Goal: Obtain resource: Obtain resource

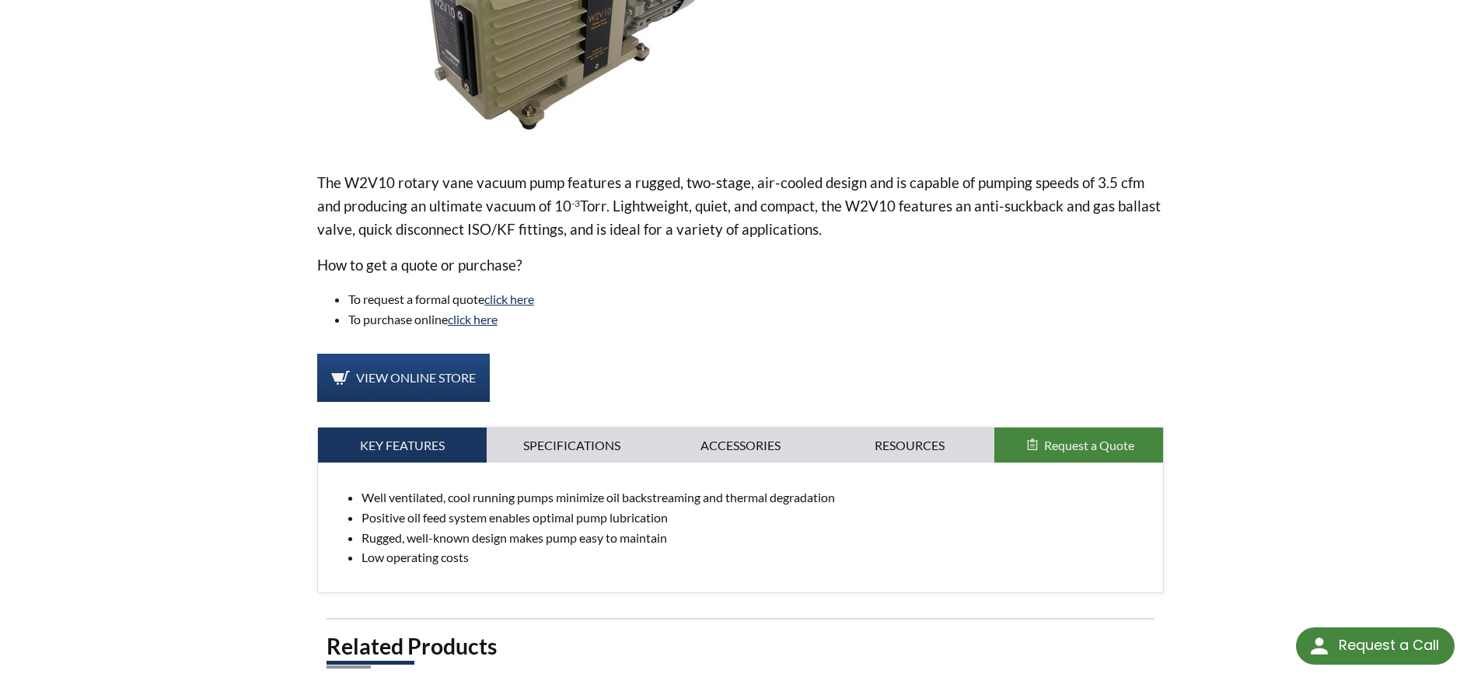
scroll to position [467, 0]
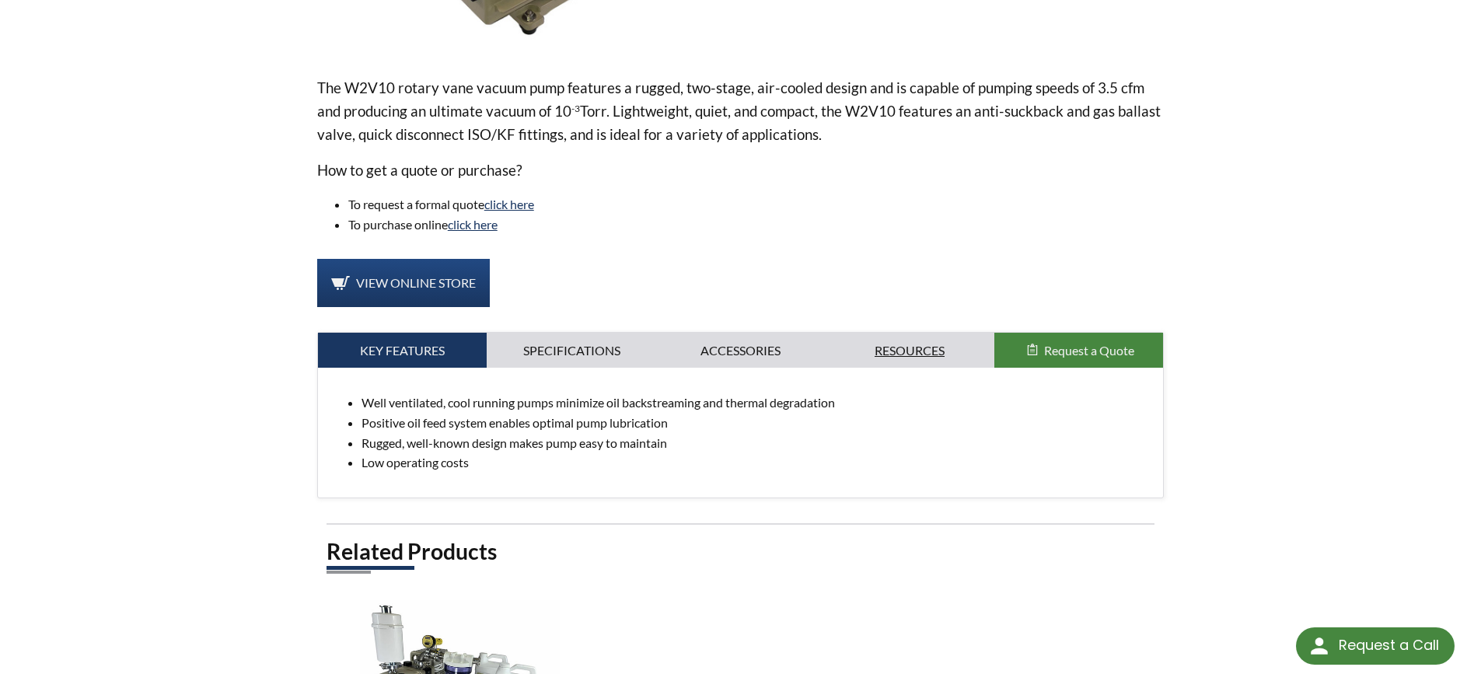
click at [904, 357] on link "Resources" at bounding box center [909, 351] width 169 height 36
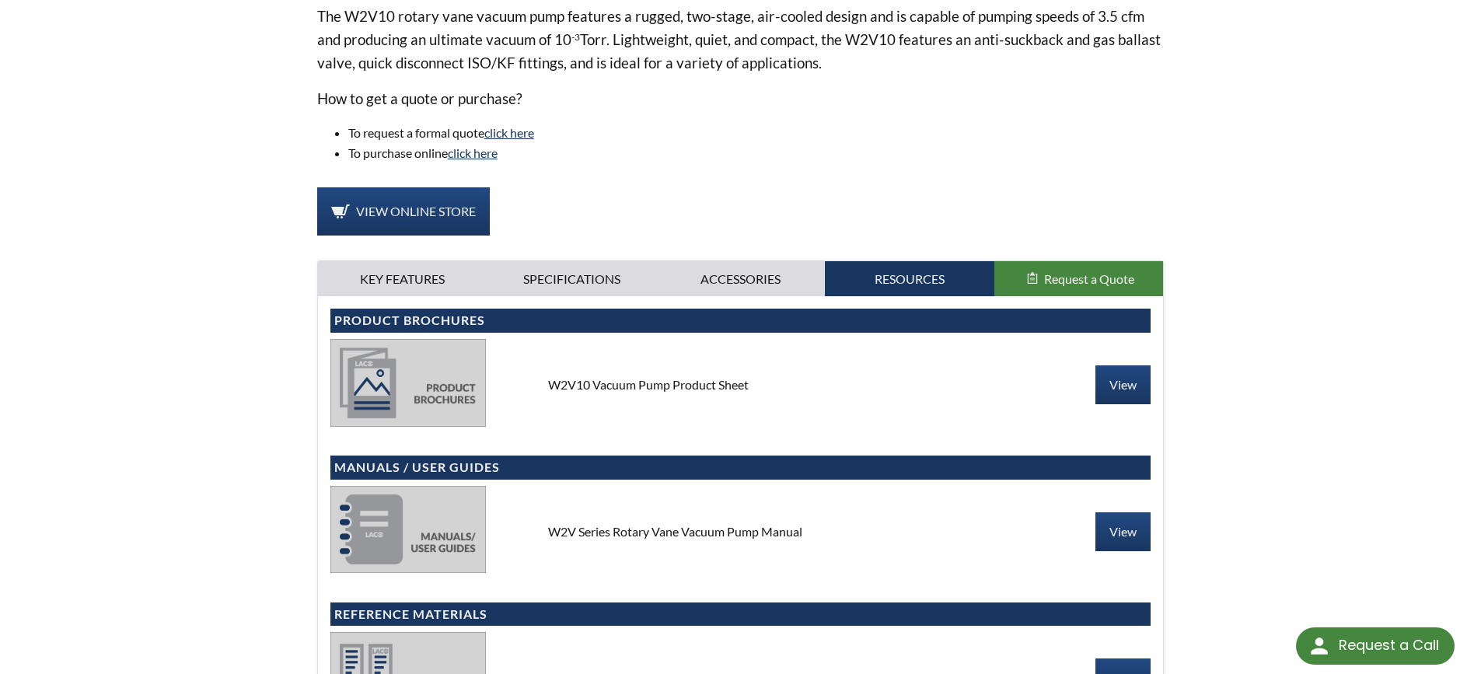
scroll to position [622, 0]
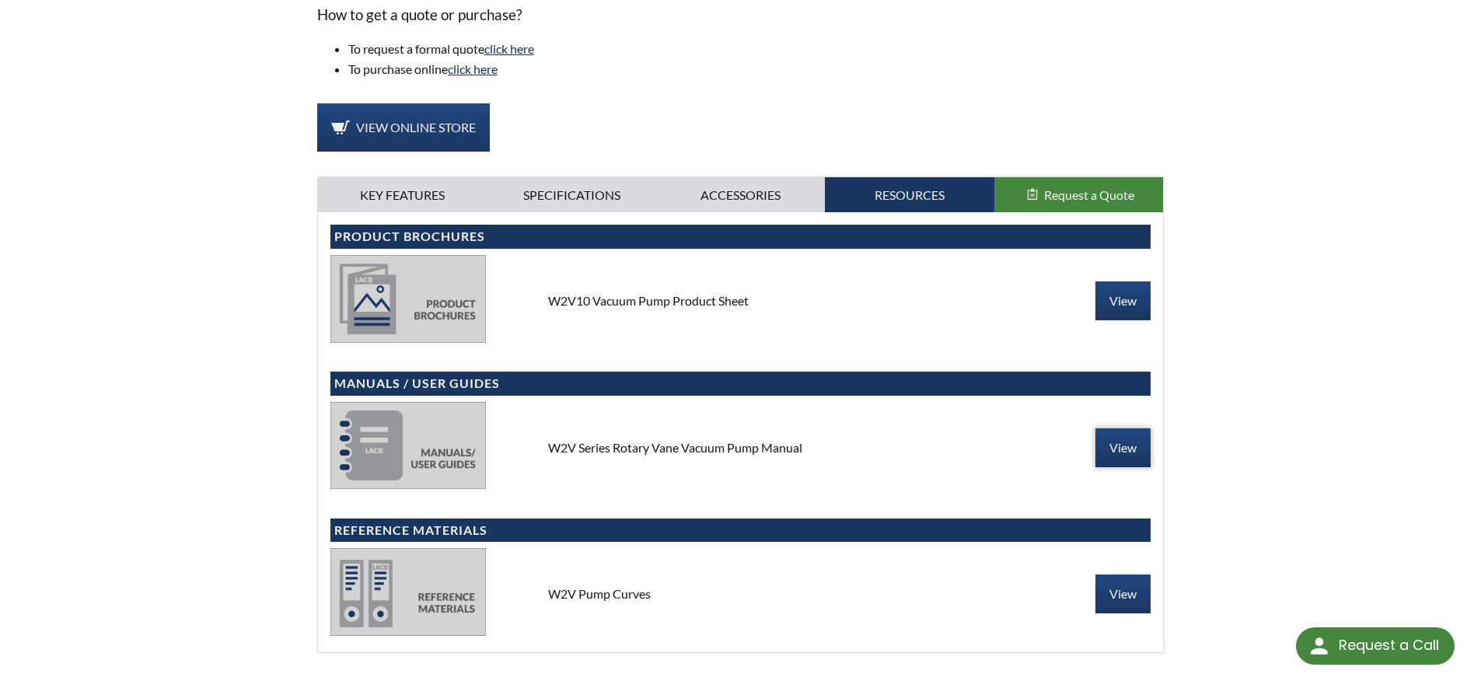
click at [1120, 447] on link "View" at bounding box center [1123, 447] width 55 height 39
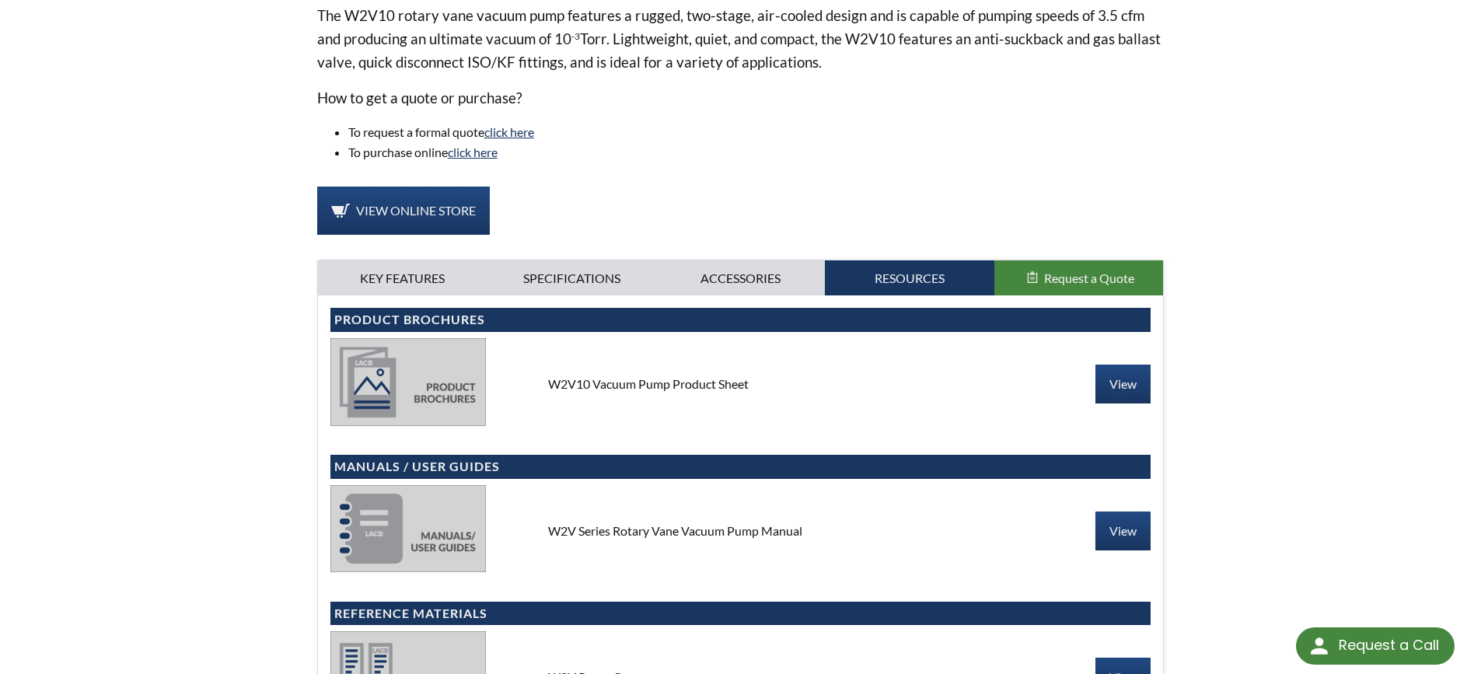
scroll to position [544, 0]
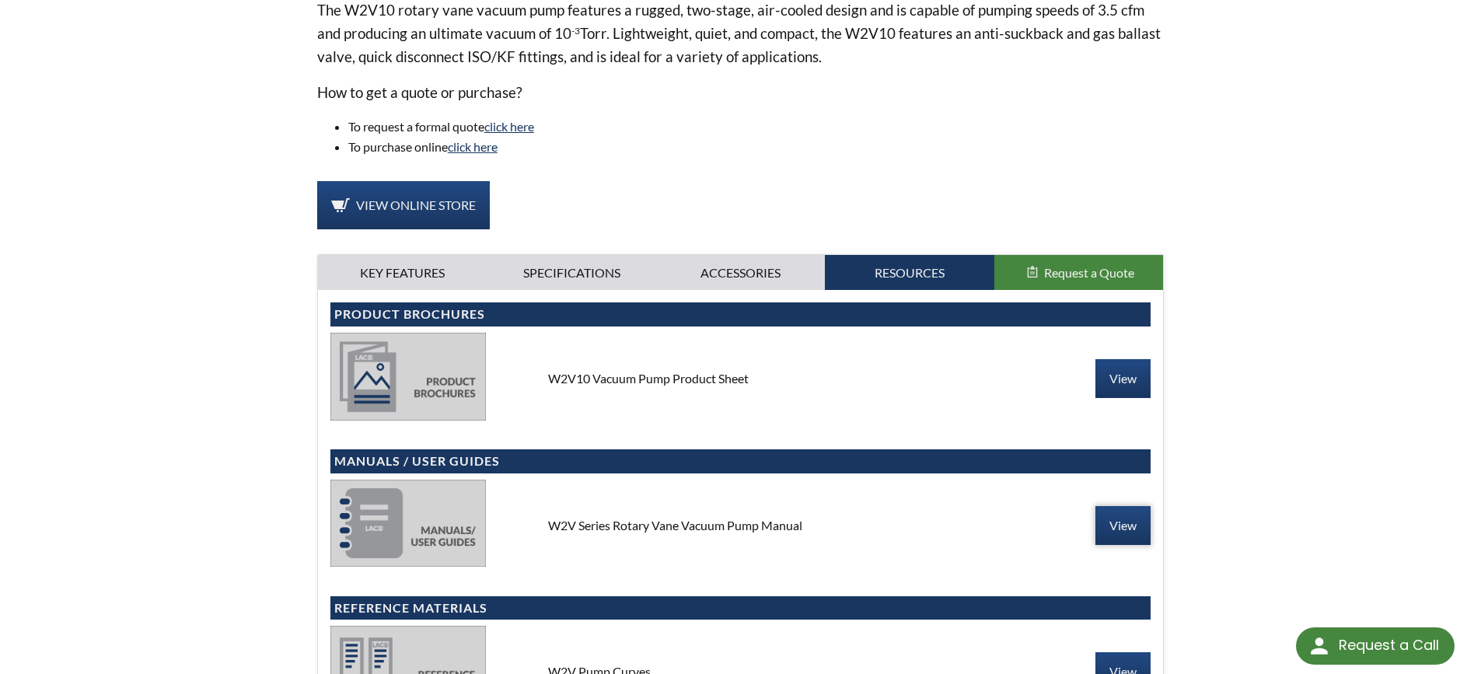
click at [1117, 528] on link "View" at bounding box center [1123, 525] width 55 height 39
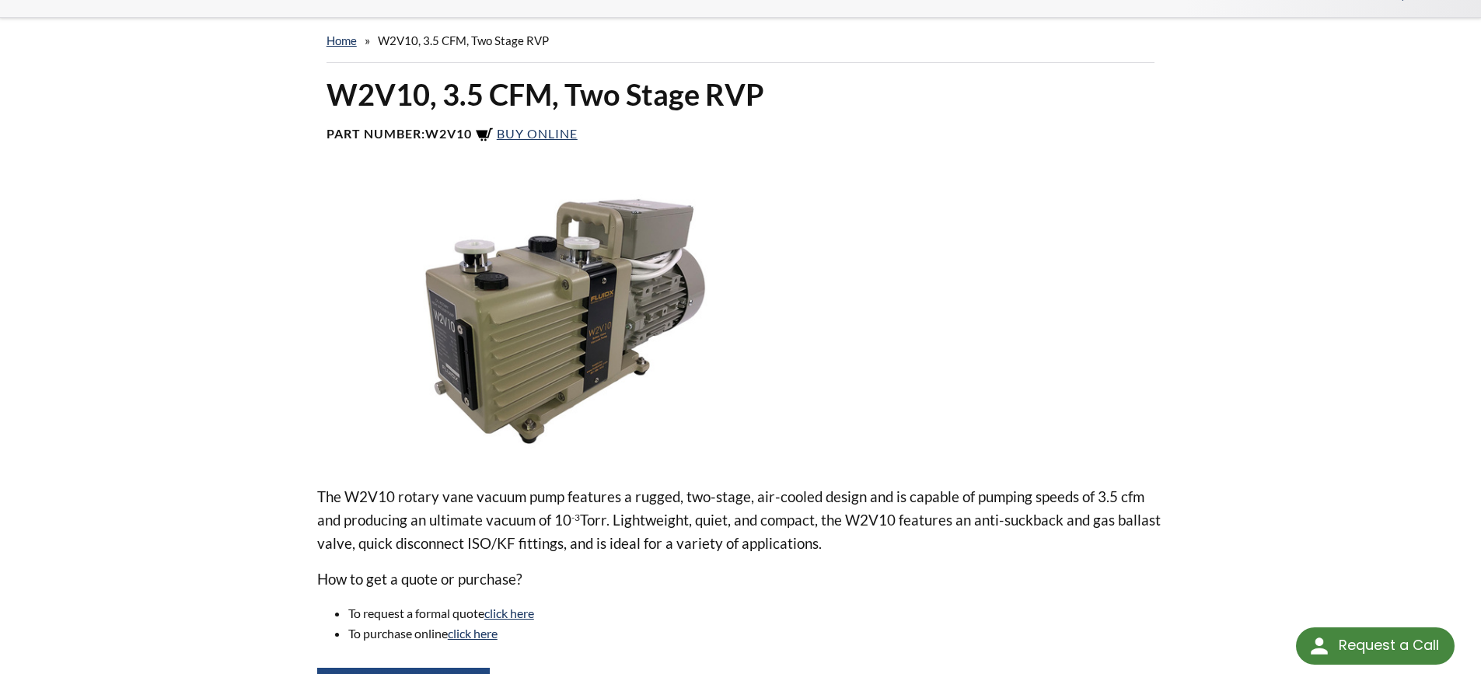
scroll to position [0, 0]
